Goal: Find specific page/section: Find specific page/section

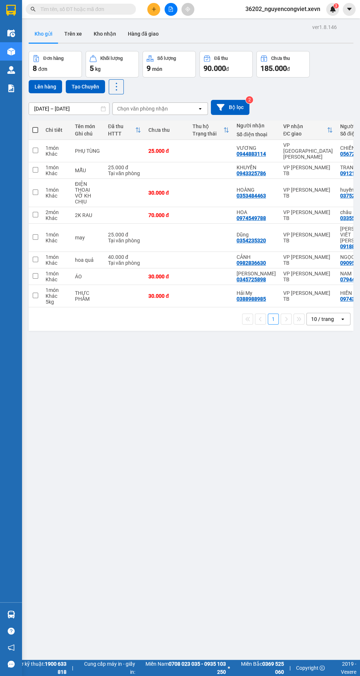
click at [11, 88] on img at bounding box center [11, 88] width 8 height 8
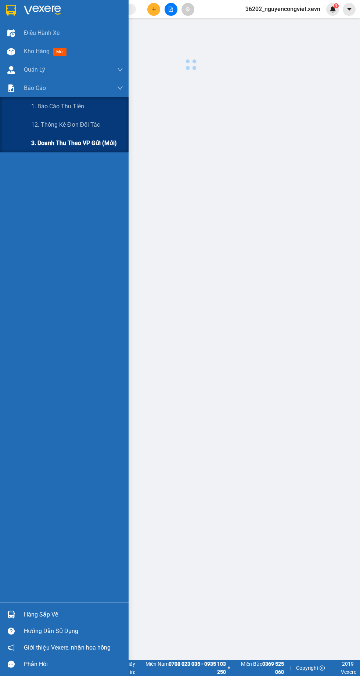
click at [32, 143] on span "3. Doanh Thu theo VP Gửi (mới)" at bounding box center [74, 142] width 86 height 9
